Goal: Task Accomplishment & Management: Complete application form

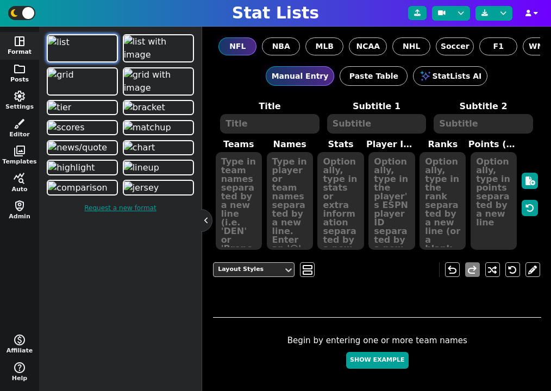
click at [21, 75] on button "folder Posts" at bounding box center [19, 74] width 39 height 28
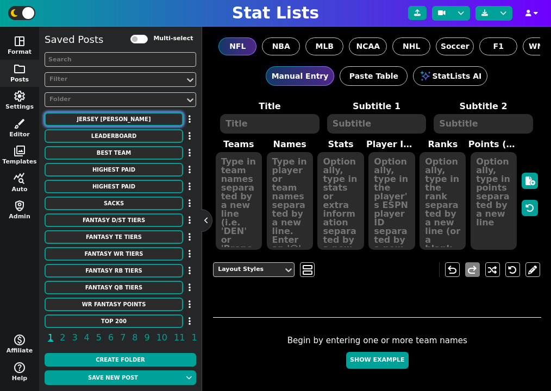
click at [154, 116] on button "Jersey [PERSON_NAME]" at bounding box center [114, 119] width 138 height 14
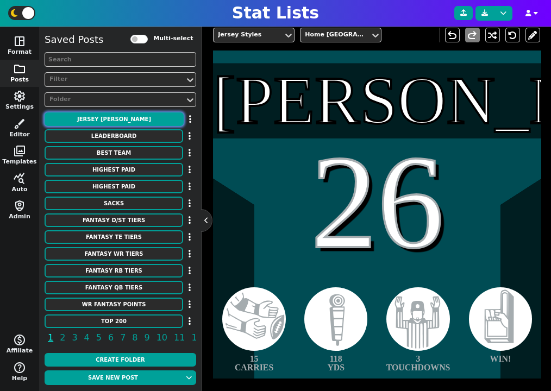
scroll to position [219, 0]
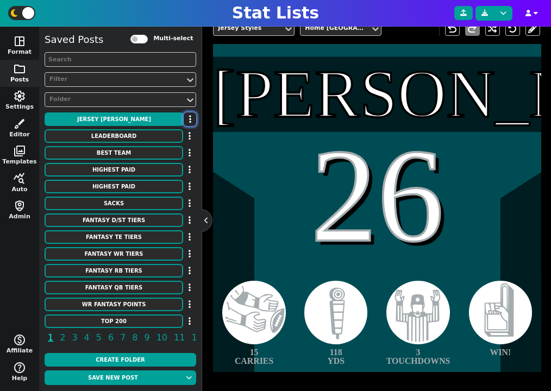
click at [189, 117] on icon "button" at bounding box center [190, 119] width 2 height 9
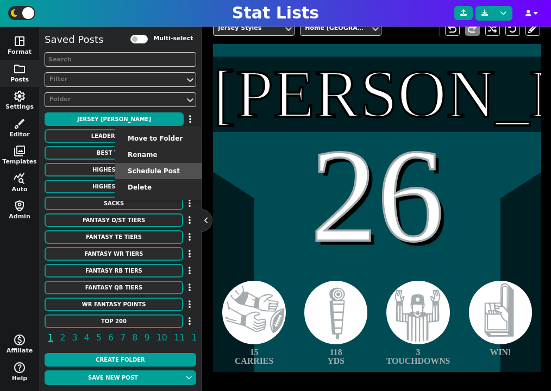
click at [176, 166] on li "Schedule Post" at bounding box center [158, 171] width 87 height 16
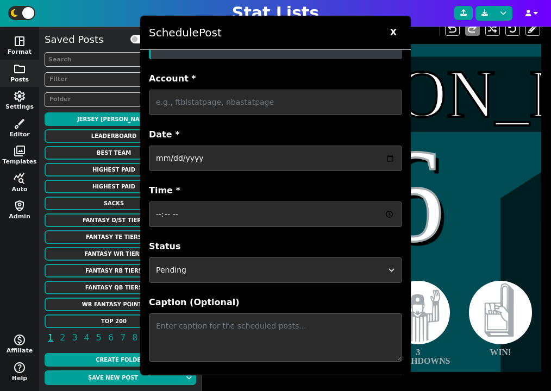
scroll to position [15, 0]
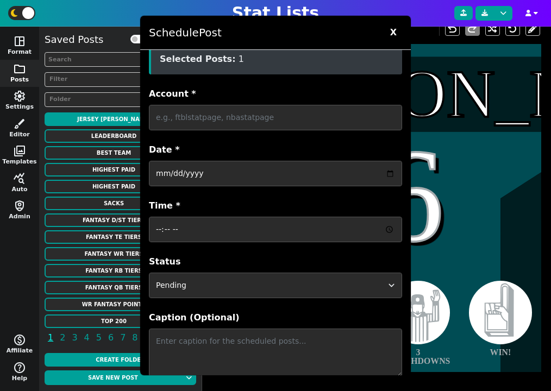
click at [391, 34] on span "X" at bounding box center [392, 32] width 17 height 16
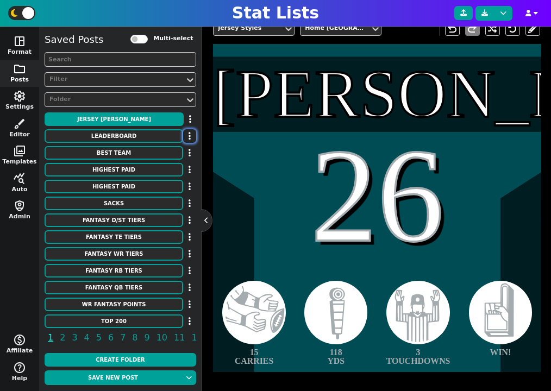
click at [188, 136] on icon "button" at bounding box center [189, 135] width 2 height 9
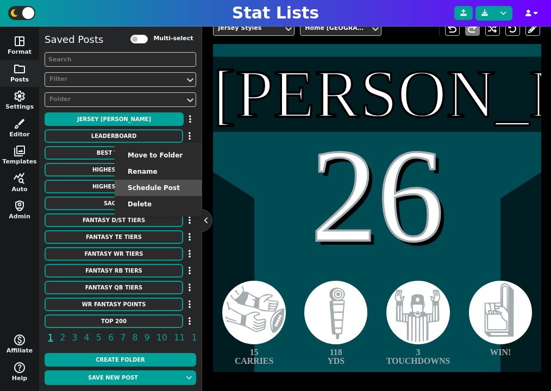
click at [172, 189] on li "Schedule Post" at bounding box center [158, 188] width 87 height 16
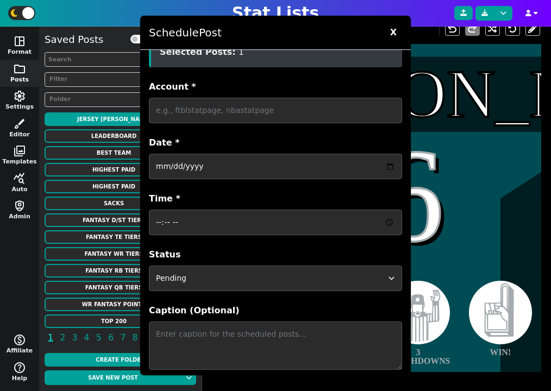
scroll to position [0, 0]
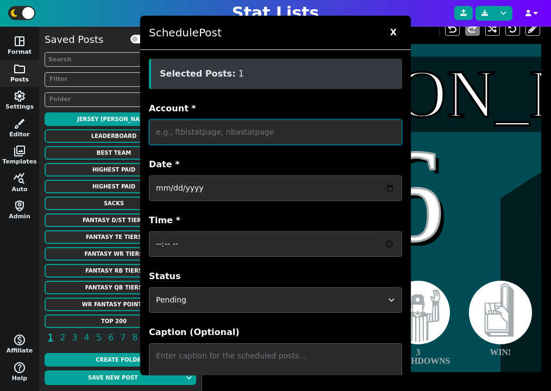
click at [295, 136] on input "Account *" at bounding box center [275, 132] width 253 height 26
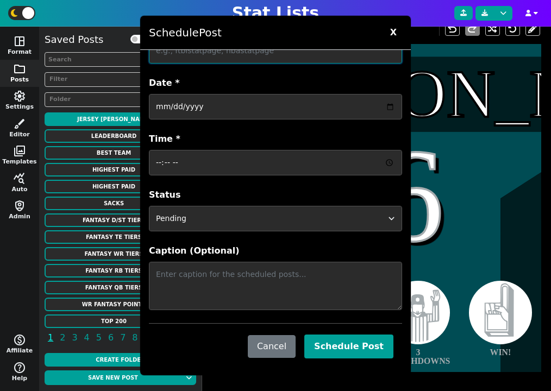
scroll to position [82, 0]
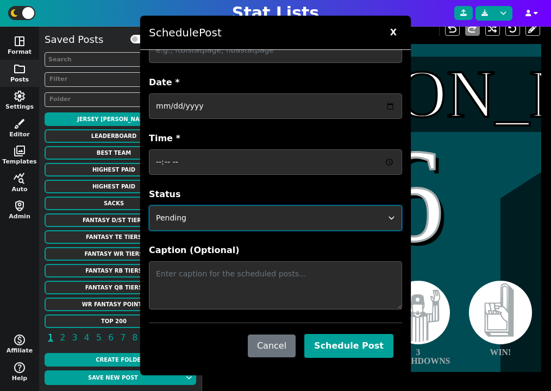
click at [258, 212] on select "Pending Scheduled Posted Cancelled" at bounding box center [275, 218] width 253 height 26
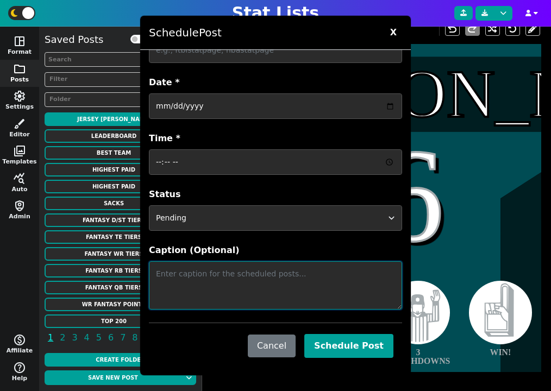
click at [272, 277] on textarea "Caption (Optional)" at bounding box center [275, 285] width 253 height 48
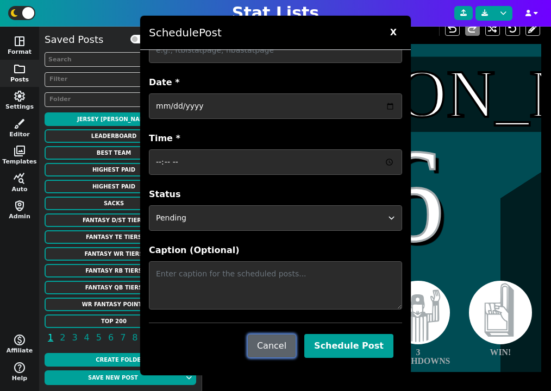
click at [289, 345] on button "Cancel" at bounding box center [272, 345] width 48 height 23
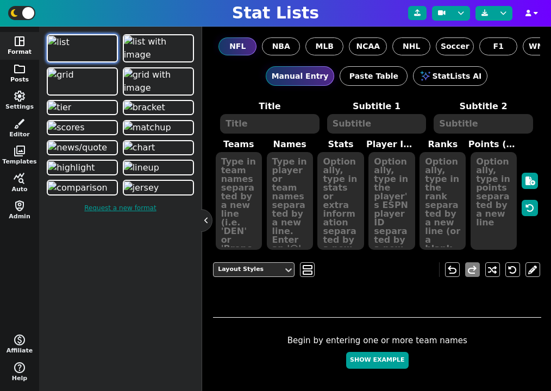
click at [21, 72] on span "folder" at bounding box center [19, 68] width 13 height 13
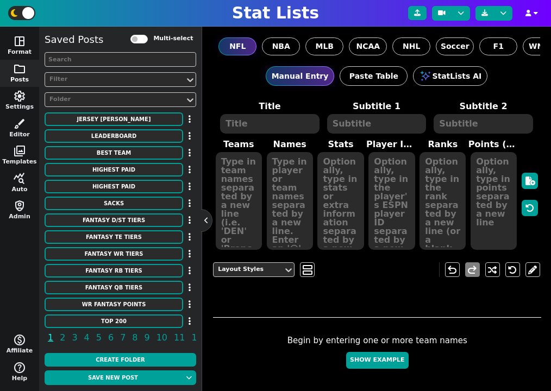
click at [157, 42] on label "Multi-select" at bounding box center [173, 38] width 40 height 9
click at [148, 42] on input "Multi-select" at bounding box center [138, 39] width 17 height 9
checkbox input "true"
click at [191, 119] on input "checkbox" at bounding box center [191, 119] width 7 height 7
checkbox input "true"
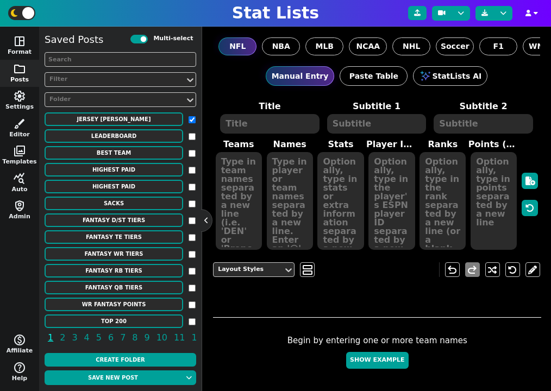
click at [192, 135] on input "checkbox" at bounding box center [191, 136] width 7 height 7
checkbox input "true"
click at [201, 40] on icon "button" at bounding box center [202, 38] width 2 height 9
click at [173, 76] on li "Schedule Posts" at bounding box center [165, 74] width 93 height 16
checkbox input "false"
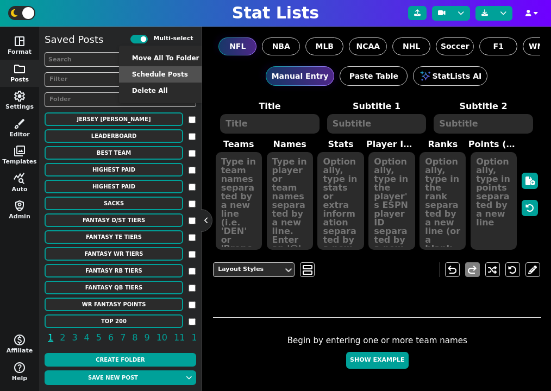
checkbox input "false"
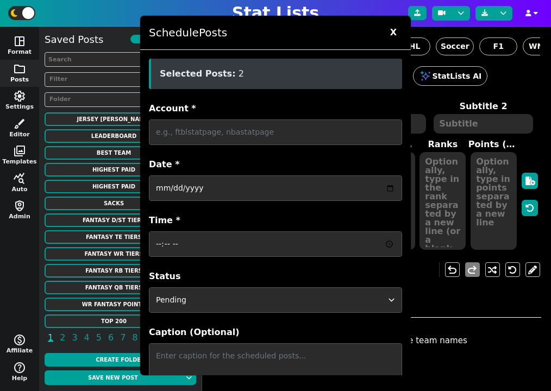
click at [399, 34] on span "X" at bounding box center [392, 32] width 17 height 16
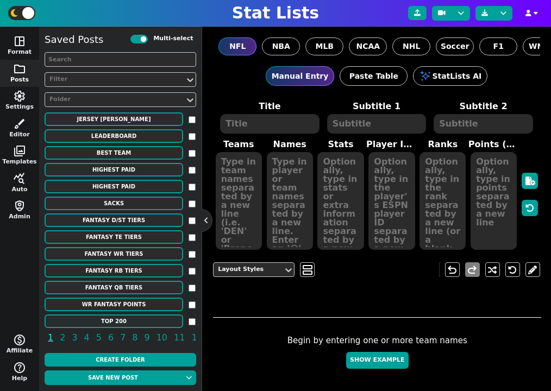
click at [192, 117] on input "checkbox" at bounding box center [191, 119] width 7 height 7
checkbox input "true"
click at [191, 138] on input "checkbox" at bounding box center [191, 136] width 7 height 7
checkbox input "true"
click at [201, 43] on icon "button" at bounding box center [202, 38] width 2 height 9
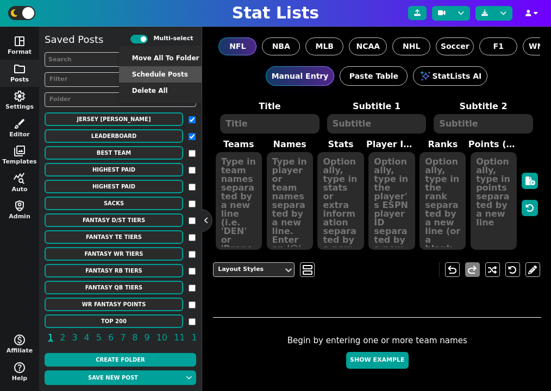
click at [181, 72] on li "Schedule Posts" at bounding box center [165, 74] width 93 height 16
checkbox input "false"
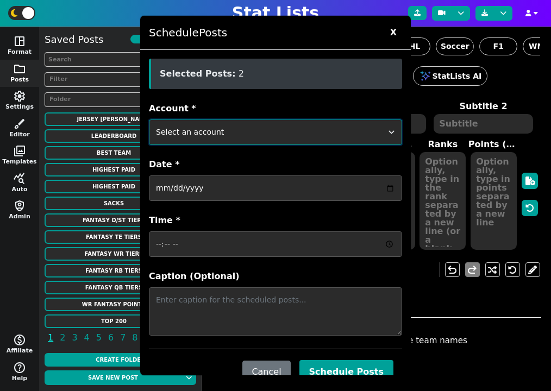
click at [314, 124] on select "Select an account ftblstatpage cfbstatpage ballstatpage cbbstatpage bsblstatpag…" at bounding box center [275, 132] width 253 height 26
select select "surviveballfantasy"
click at [149, 119] on select "Select an account ftblstatpage cfbstatpage ballstatpage cbbstatpage bsblstatpag…" at bounding box center [275, 132] width 253 height 26
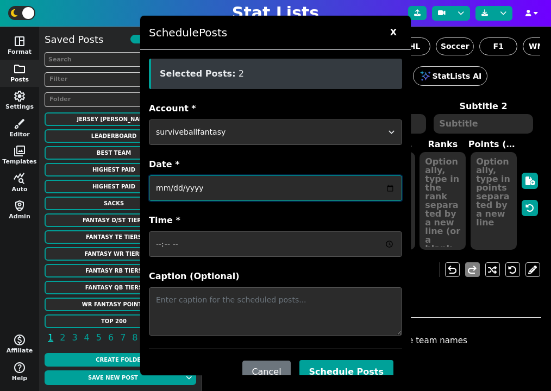
click at [288, 192] on input "Date *" at bounding box center [275, 188] width 253 height 26
click at [390, 186] on input "Date *" at bounding box center [275, 188] width 253 height 26
type input "[DATE]"
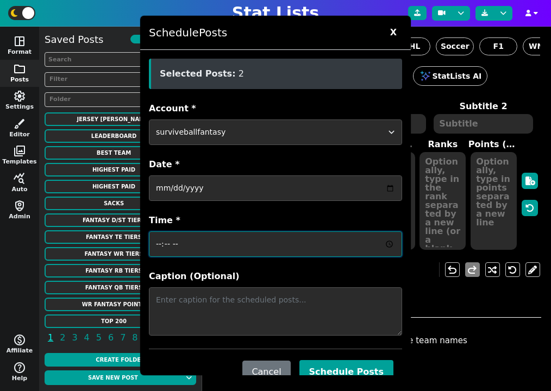
click at [342, 252] on input "Time *" at bounding box center [275, 244] width 253 height 26
click at [391, 245] on input "Time *" at bounding box center [275, 244] width 253 height 26
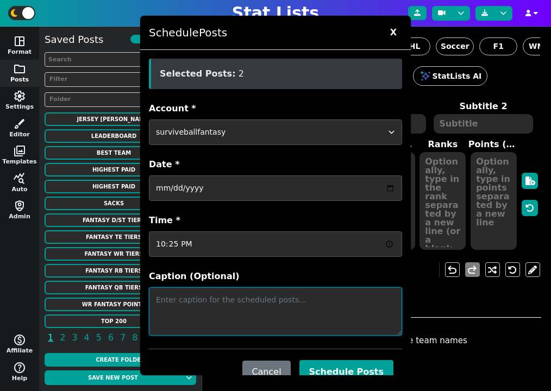
type input "22:25"
click at [211, 306] on textarea "Caption (Optional)" at bounding box center [275, 311] width 253 height 48
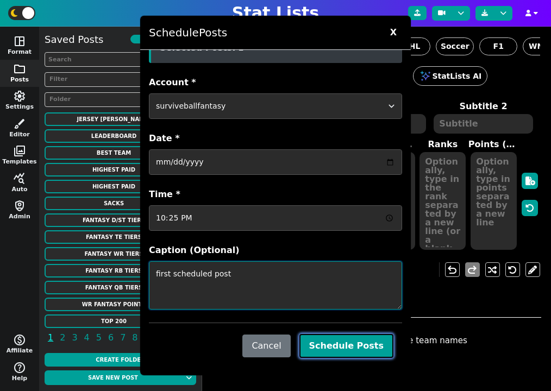
type textarea "first scheduled post"
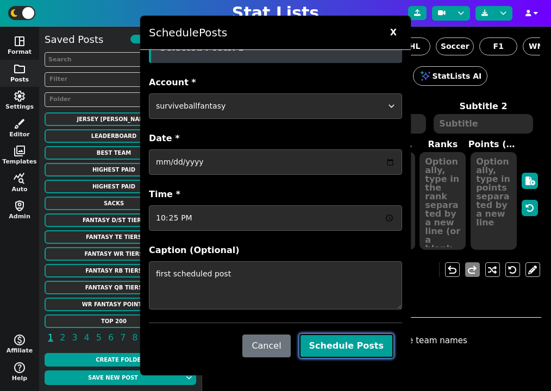
click at [354, 346] on button "Schedule Posts" at bounding box center [346, 346] width 94 height 24
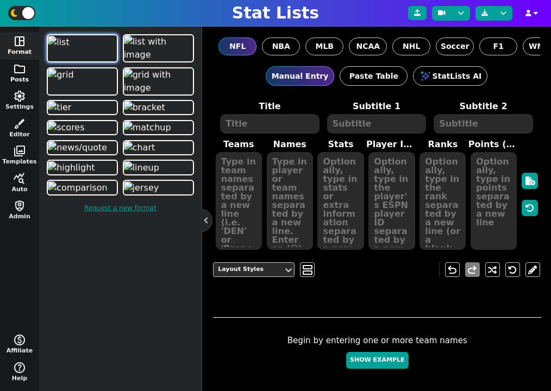
click at [20, 75] on button "folder Posts" at bounding box center [19, 74] width 39 height 28
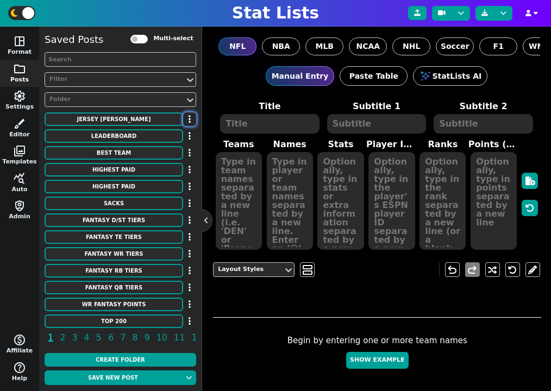
click at [189, 118] on icon "button" at bounding box center [189, 119] width 2 height 9
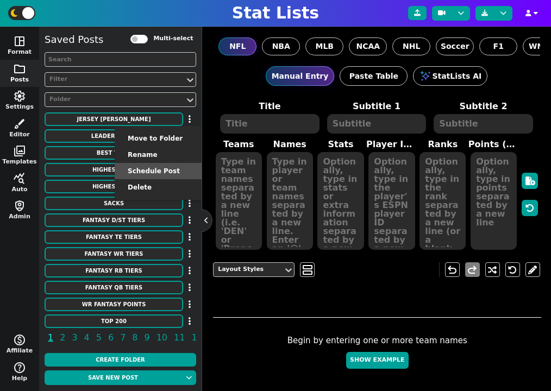
click at [164, 170] on li "Schedule Post" at bounding box center [158, 171] width 87 height 16
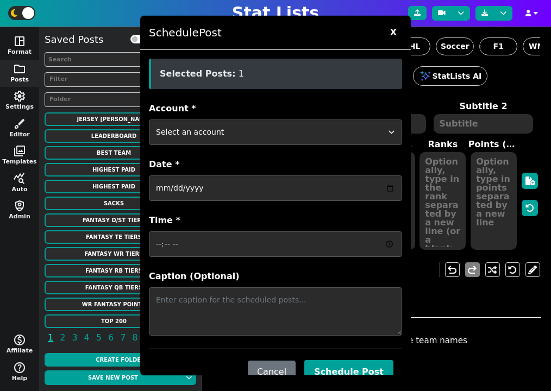
scroll to position [26, 0]
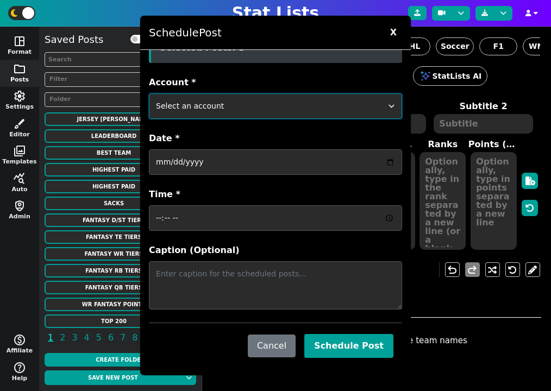
click at [309, 113] on select "Select an account ftblstatpage cfbstatpage ballstatpage cbbstatpage bsblstatpag…" at bounding box center [275, 106] width 253 height 26
select select "cfbstatpage"
click at [149, 93] on select "Select an account ftblstatpage cfbstatpage ballstatpage cbbstatpage bsblstatpag…" at bounding box center [275, 106] width 253 height 26
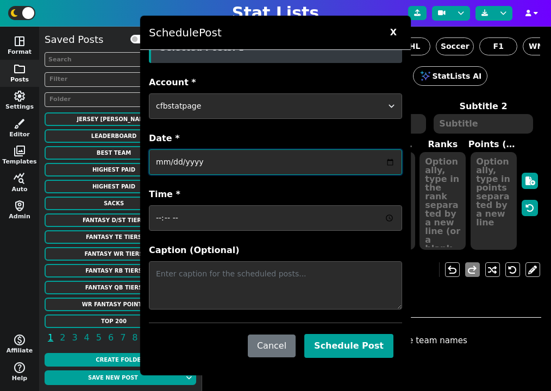
click at [295, 160] on input "Date *" at bounding box center [275, 162] width 253 height 26
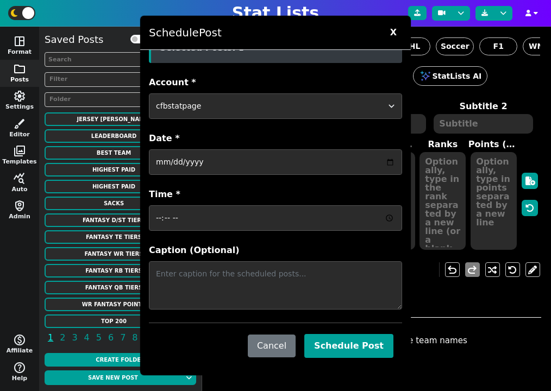
click at [22, 10] on div "Schedule Post X Selected Posts: 1 Account * Select an account ftblstatpage cfbs…" at bounding box center [275, 195] width 551 height 391
click at [393, 30] on span "X" at bounding box center [392, 32] width 17 height 16
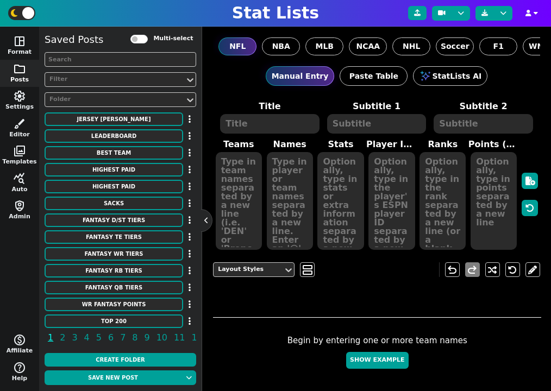
click at [28, 10] on span at bounding box center [28, 13] width 12 height 12
click at [21, 10] on input "checkbox" at bounding box center [17, 13] width 7 height 7
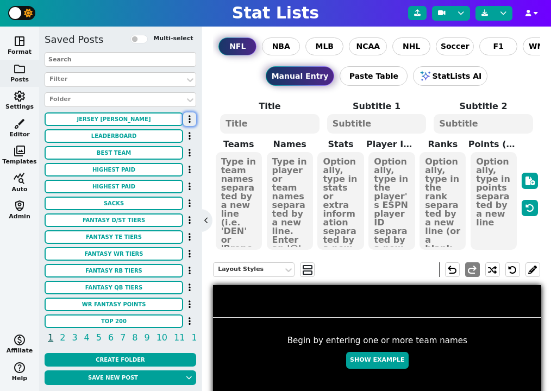
click at [186, 122] on button "button" at bounding box center [189, 119] width 13 height 14
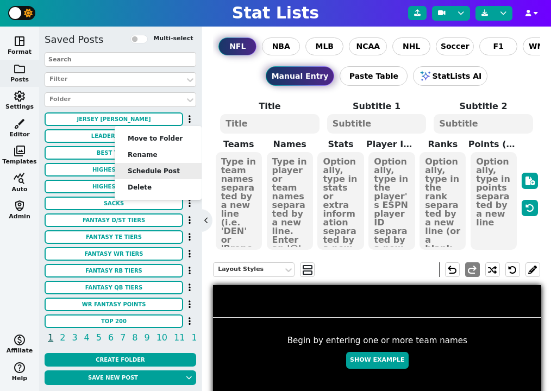
click at [175, 168] on li "Schedule Post" at bounding box center [158, 171] width 87 height 16
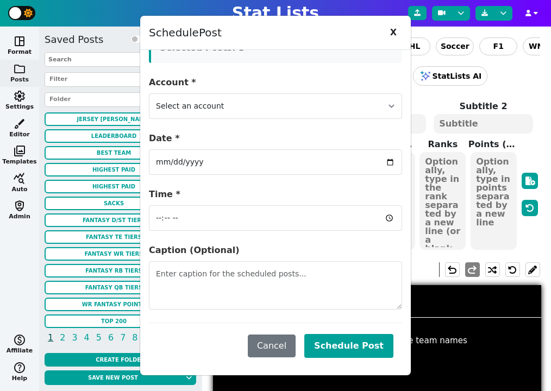
click at [393, 36] on span "X" at bounding box center [392, 32] width 17 height 16
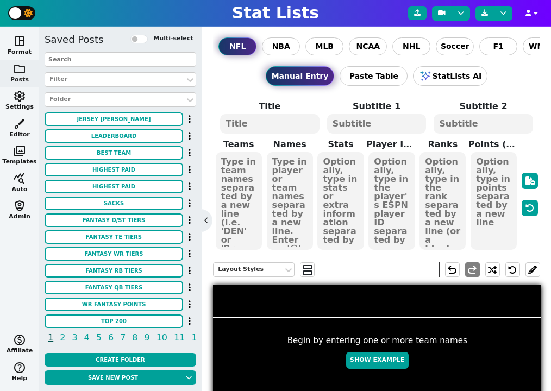
click at [23, 14] on label at bounding box center [21, 13] width 27 height 14
click at [21, 14] on input "checkbox" at bounding box center [17, 13] width 7 height 7
checkbox input "true"
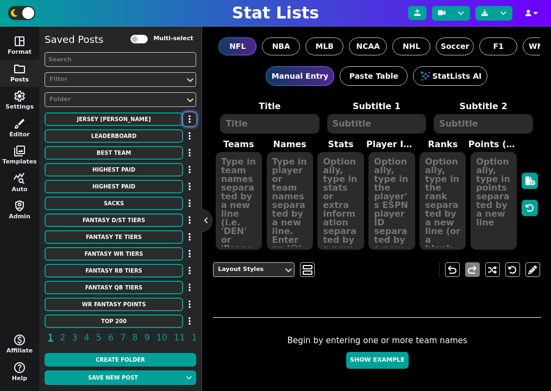
click at [189, 123] on icon "button" at bounding box center [189, 119] width 2 height 9
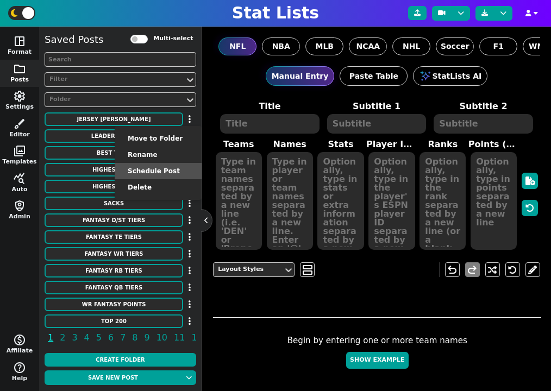
click at [165, 176] on li "Schedule Post" at bounding box center [158, 171] width 87 height 16
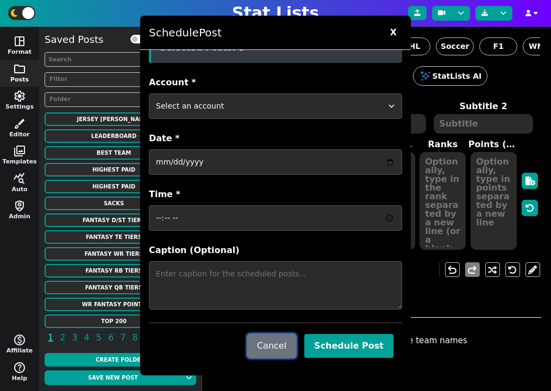
click at [271, 346] on button "Cancel" at bounding box center [272, 345] width 48 height 23
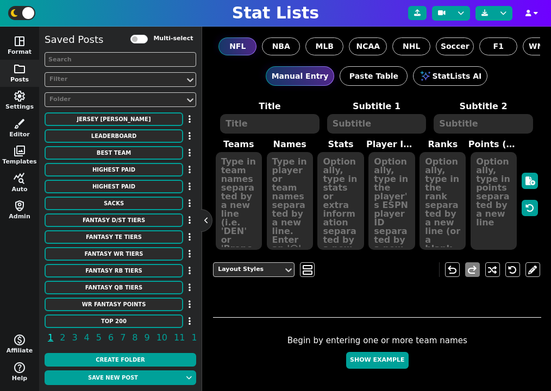
scroll to position [15, 0]
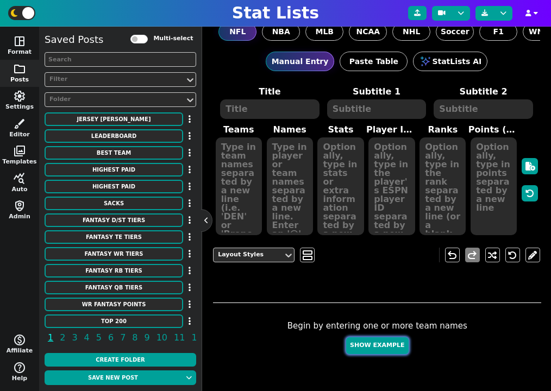
click at [373, 344] on button "Show Example" at bounding box center [377, 345] width 62 height 17
type textarea "Example Post"
type textarea "Random"
type textarea "SF TB GB BUF DAL DET MIA JAX HOU KC"
type textarea "Brock Purdy Baker Mayfield Jordan Love Josh Allen Dak Prescott Jared Goff Tua T…"
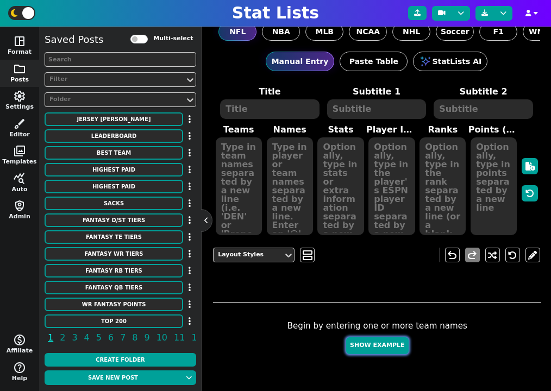
type textarea "659 608 464 415 324 296 210 153 119 114"
type textarea "4361741 3052587 4036378 3918298 2577417 3046779 4241479 4360310 4432577 3139477"
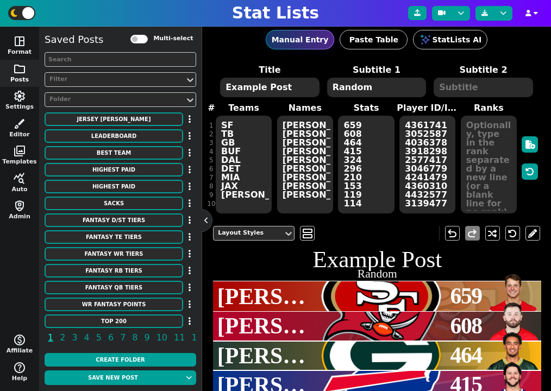
scroll to position [0, 0]
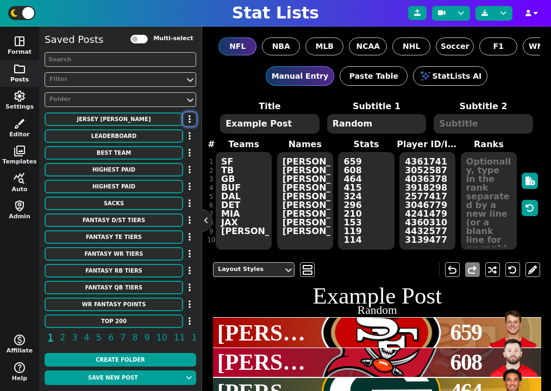
click at [191, 117] on button "button" at bounding box center [189, 119] width 13 height 14
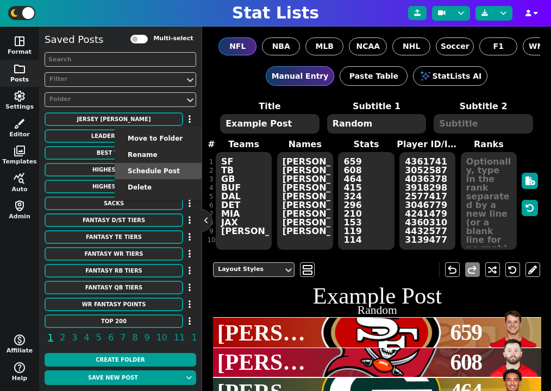
click at [163, 169] on li "Schedule Post" at bounding box center [158, 171] width 87 height 16
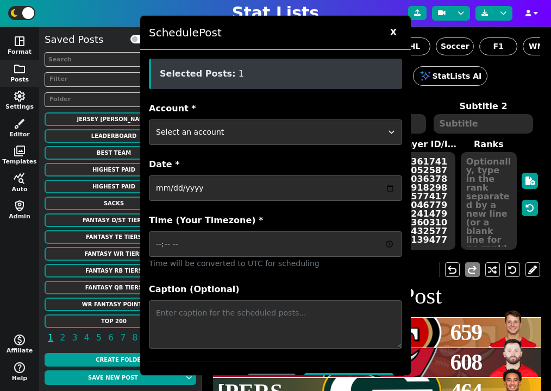
click at [396, 37] on span "X" at bounding box center [392, 32] width 17 height 16
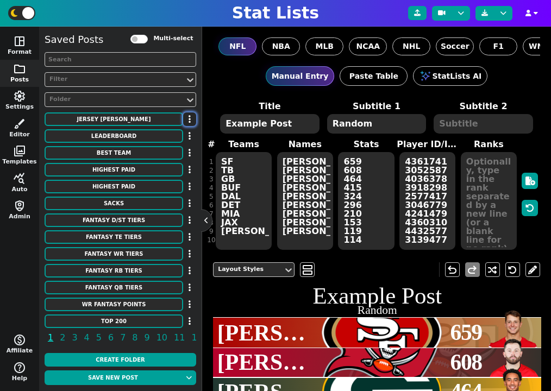
click at [191, 119] on button "button" at bounding box center [189, 119] width 13 height 14
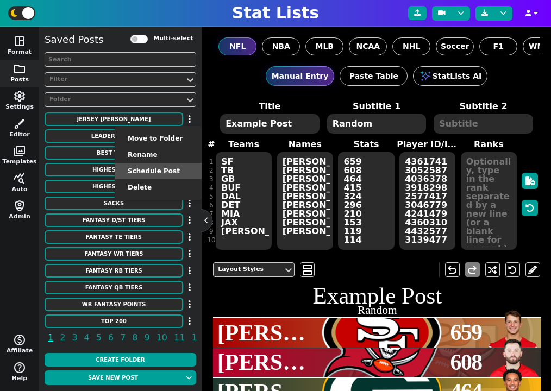
click at [171, 165] on li "Schedule Post" at bounding box center [158, 171] width 87 height 16
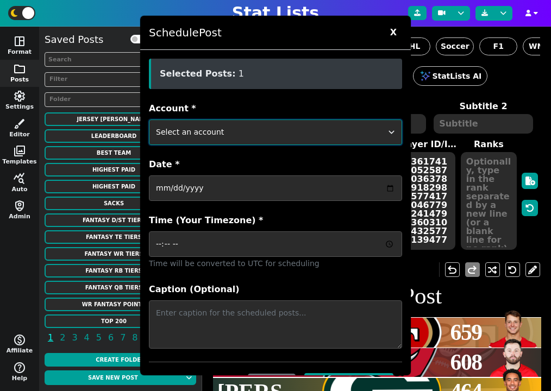
click at [307, 140] on select "Select an account ftblstatpage cfbstatpage ballstatpage cbbstatpage bsblstatpag…" at bounding box center [275, 132] width 253 height 26
click at [149, 119] on select "Select an account ftblstatpage cfbstatpage ballstatpage cbbstatpage bsblstatpag…" at bounding box center [275, 132] width 253 height 26
click at [277, 136] on select "Select an account ftblstatpage cfbstatpage ballstatpage cbbstatpage bsblstatpag…" at bounding box center [275, 132] width 253 height 26
select select "surviveballfantasy"
click at [149, 119] on select "Select an account ftblstatpage cfbstatpage ballstatpage cbbstatpage bsblstatpag…" at bounding box center [275, 132] width 253 height 26
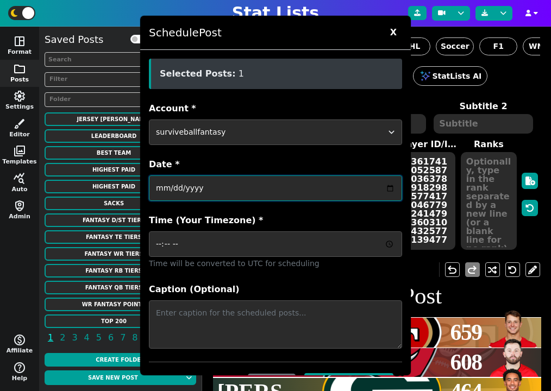
click at [243, 181] on input "Date *" at bounding box center [275, 188] width 253 height 26
click at [390, 189] on input "Date *" at bounding box center [275, 188] width 253 height 26
type input "2025-08-15"
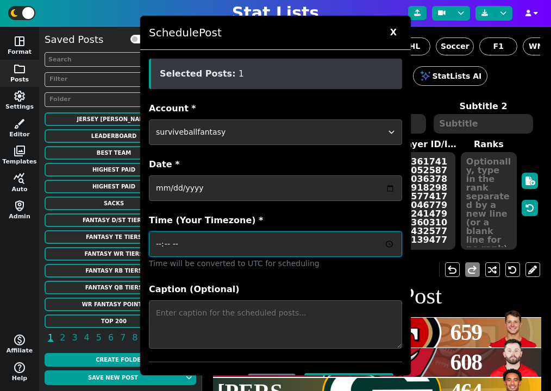
click at [276, 248] on input "Time (Your Timezone) *" at bounding box center [275, 244] width 253 height 26
click at [389, 245] on input "Time (Your Timezone) *" at bounding box center [275, 244] width 253 height 26
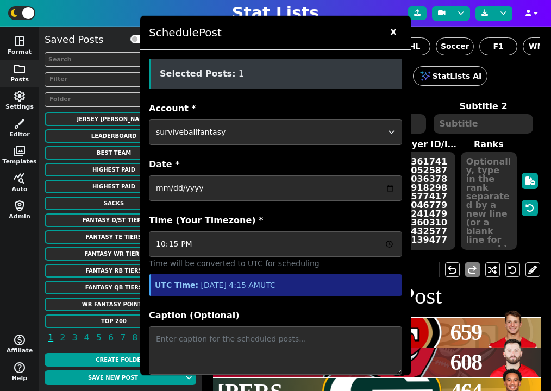
type input "22:15"
click at [261, 287] on small "UTC Time: Aug 16, 2025 at 4:15 AM UTC" at bounding box center [215, 285] width 121 height 9
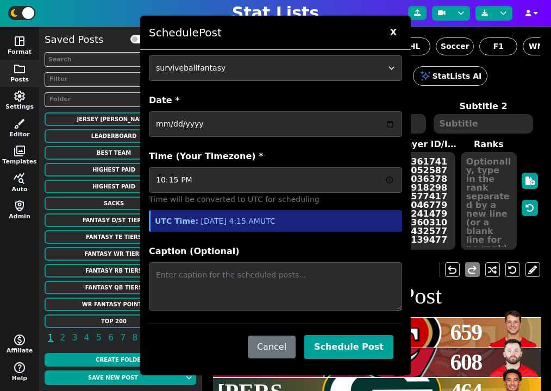
scroll to position [65, 0]
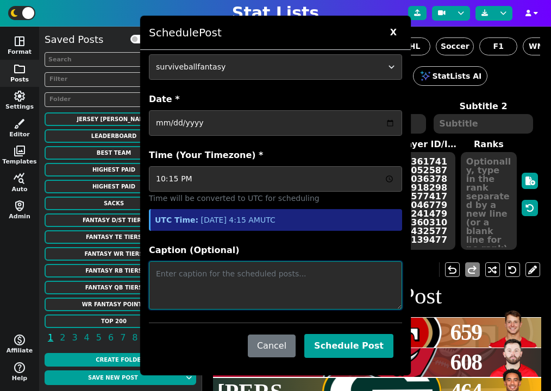
click at [271, 281] on textarea "Caption (Optional)" at bounding box center [275, 285] width 253 height 48
type textarea "first scheduled post"
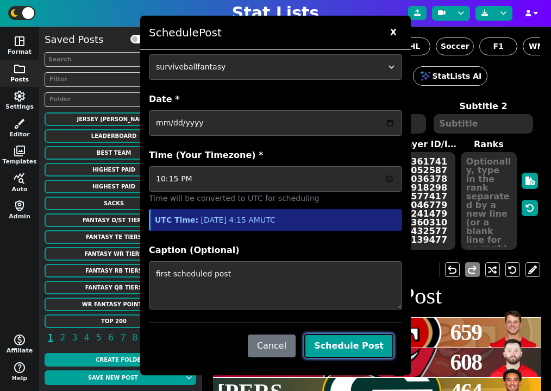
click at [344, 345] on button "Schedule Post" at bounding box center [348, 346] width 89 height 24
click at [351, 343] on button "Schedule Post" at bounding box center [348, 346] width 89 height 24
